Goal: Information Seeking & Learning: Learn about a topic

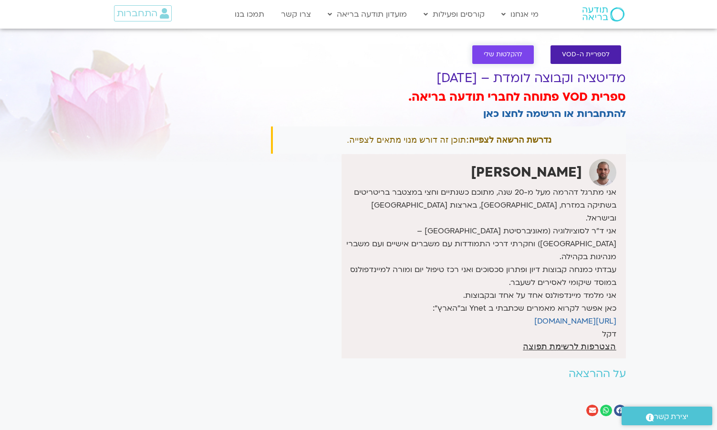
click at [507, 54] on span "להקלטות שלי" at bounding box center [503, 54] width 39 height 7
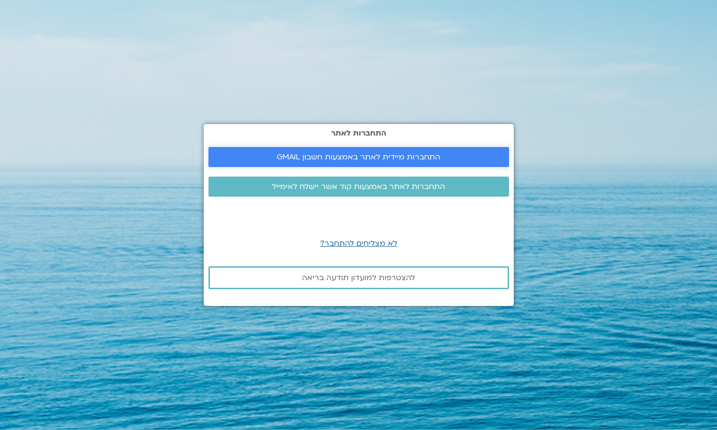
click at [393, 156] on span "התחברות מיידית לאתר באמצעות חשבון GMAIL" at bounding box center [359, 157] width 164 height 9
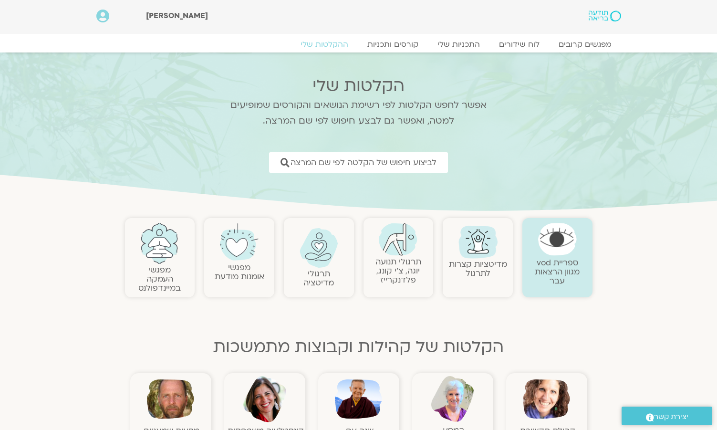
scroll to position [2, 0]
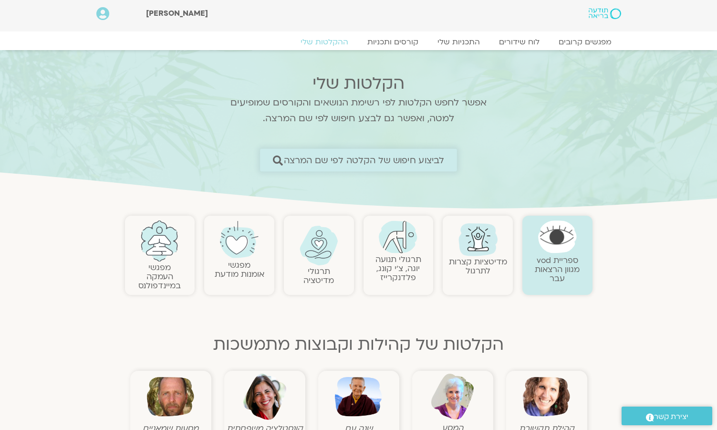
click at [389, 165] on span "לביצוע חיפוש של הקלטה לפי שם המרצה" at bounding box center [364, 160] width 161 height 10
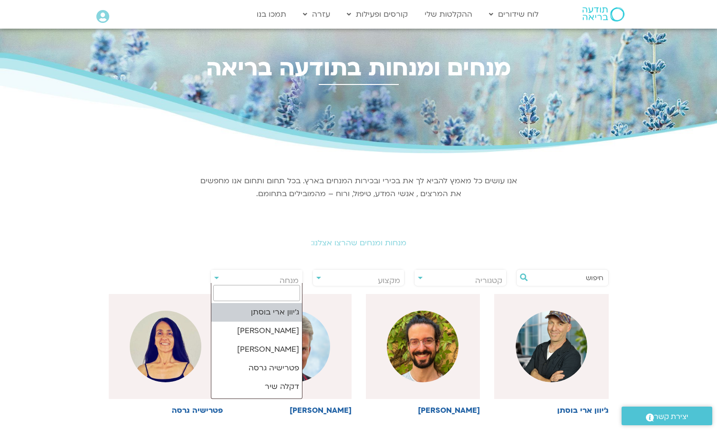
click at [275, 280] on span "מנחה" at bounding box center [257, 281] width 92 height 22
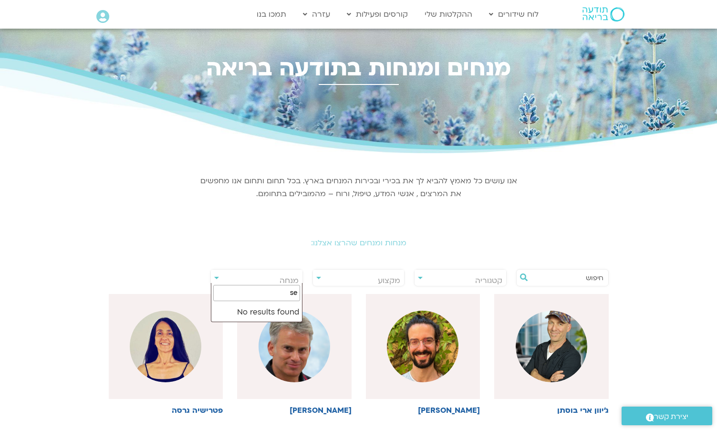
type input "s"
type input "דקל"
select select "******"
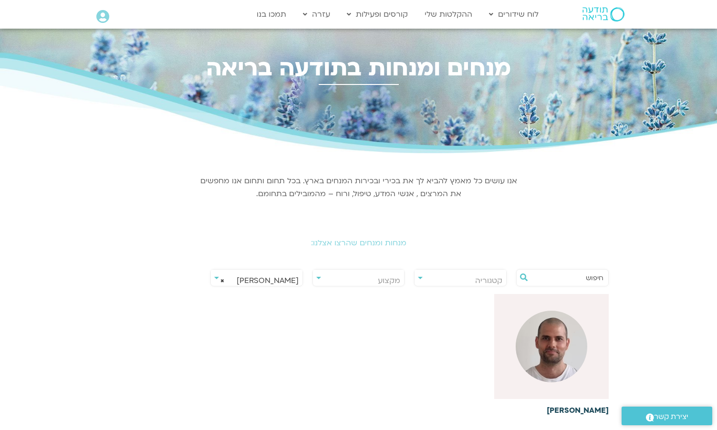
click at [560, 354] on img at bounding box center [552, 347] width 72 height 72
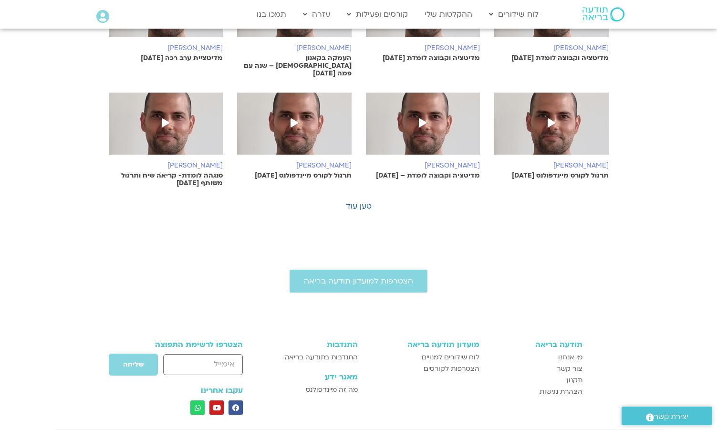
scroll to position [663, 0]
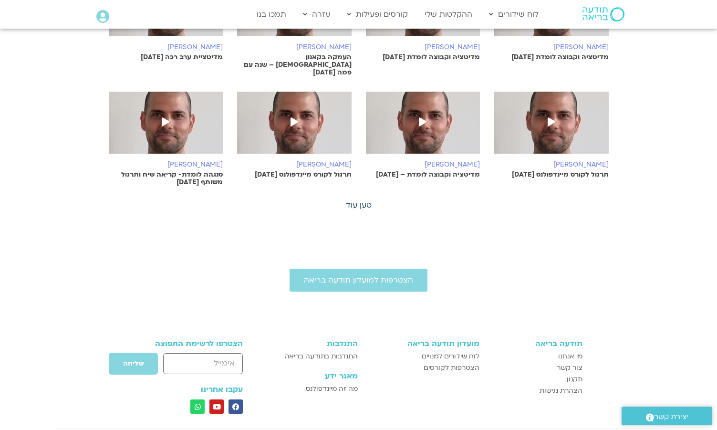
click at [357, 200] on link "טען עוד" at bounding box center [359, 205] width 26 height 11
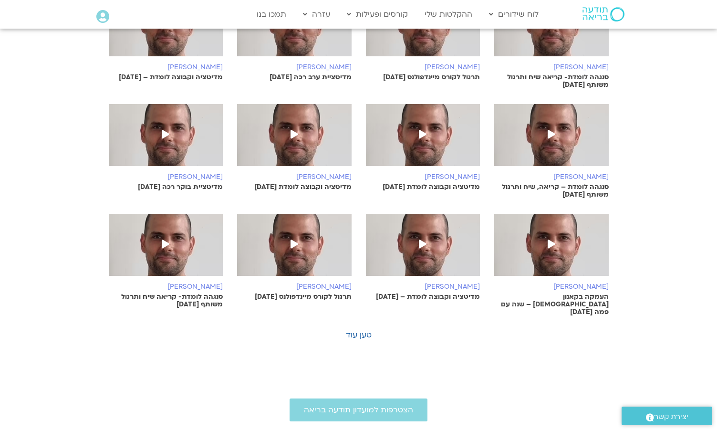
scroll to position [981, 0]
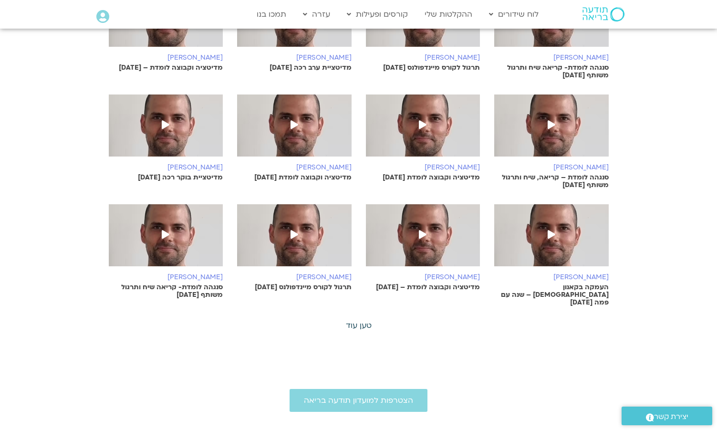
click at [358, 320] on link "טען עוד" at bounding box center [359, 325] width 26 height 11
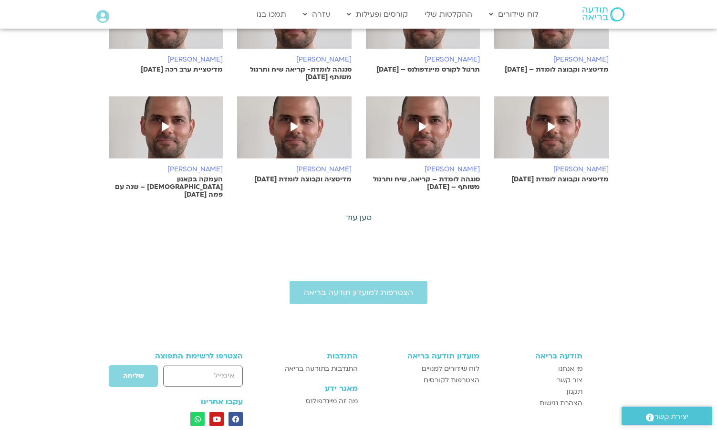
scroll to position [1550, 0]
click at [366, 212] on link "טען עוד" at bounding box center [359, 217] width 26 height 11
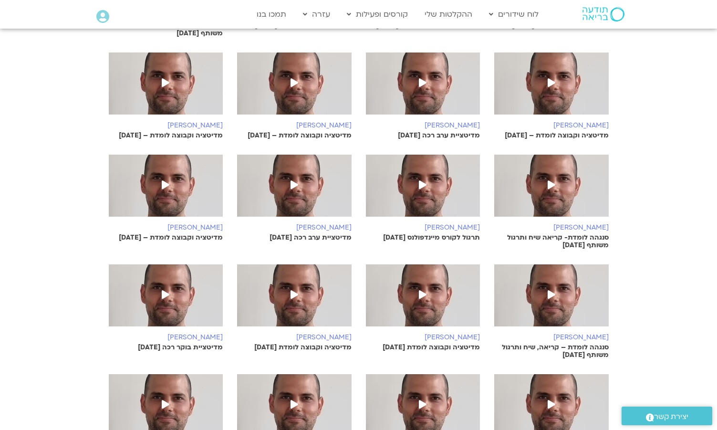
scroll to position [812, 0]
click at [420, 290] on icon at bounding box center [423, 294] width 8 height 9
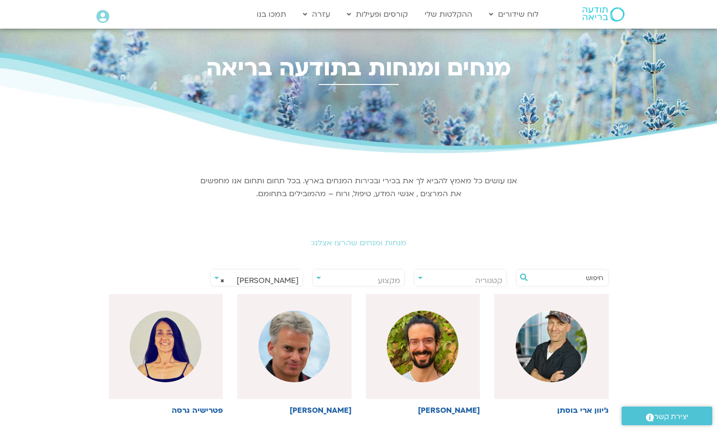
select select "******"
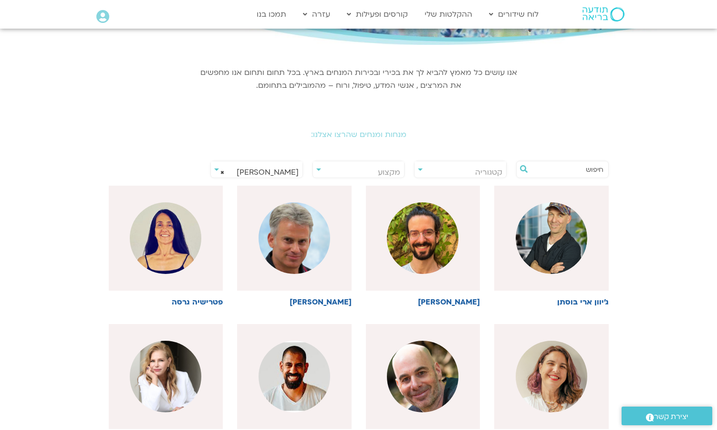
scroll to position [0, 0]
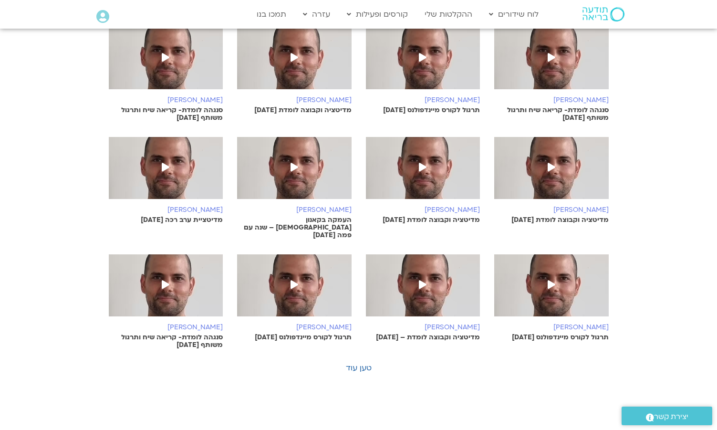
scroll to position [501, 0]
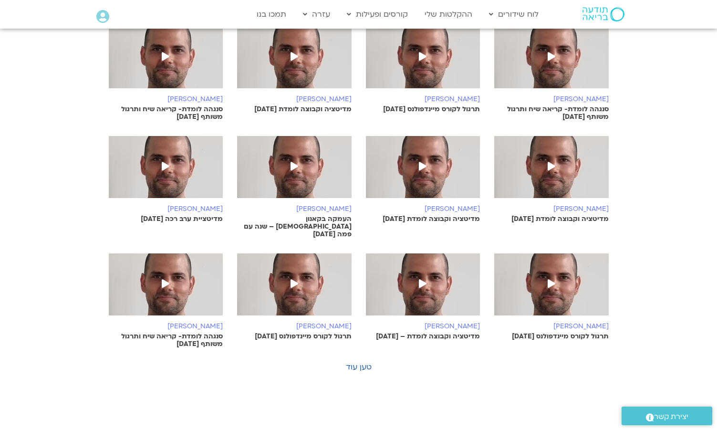
click at [294, 52] on icon at bounding box center [295, 56] width 8 height 9
